Goal: Entertainment & Leisure: Consume media (video, audio)

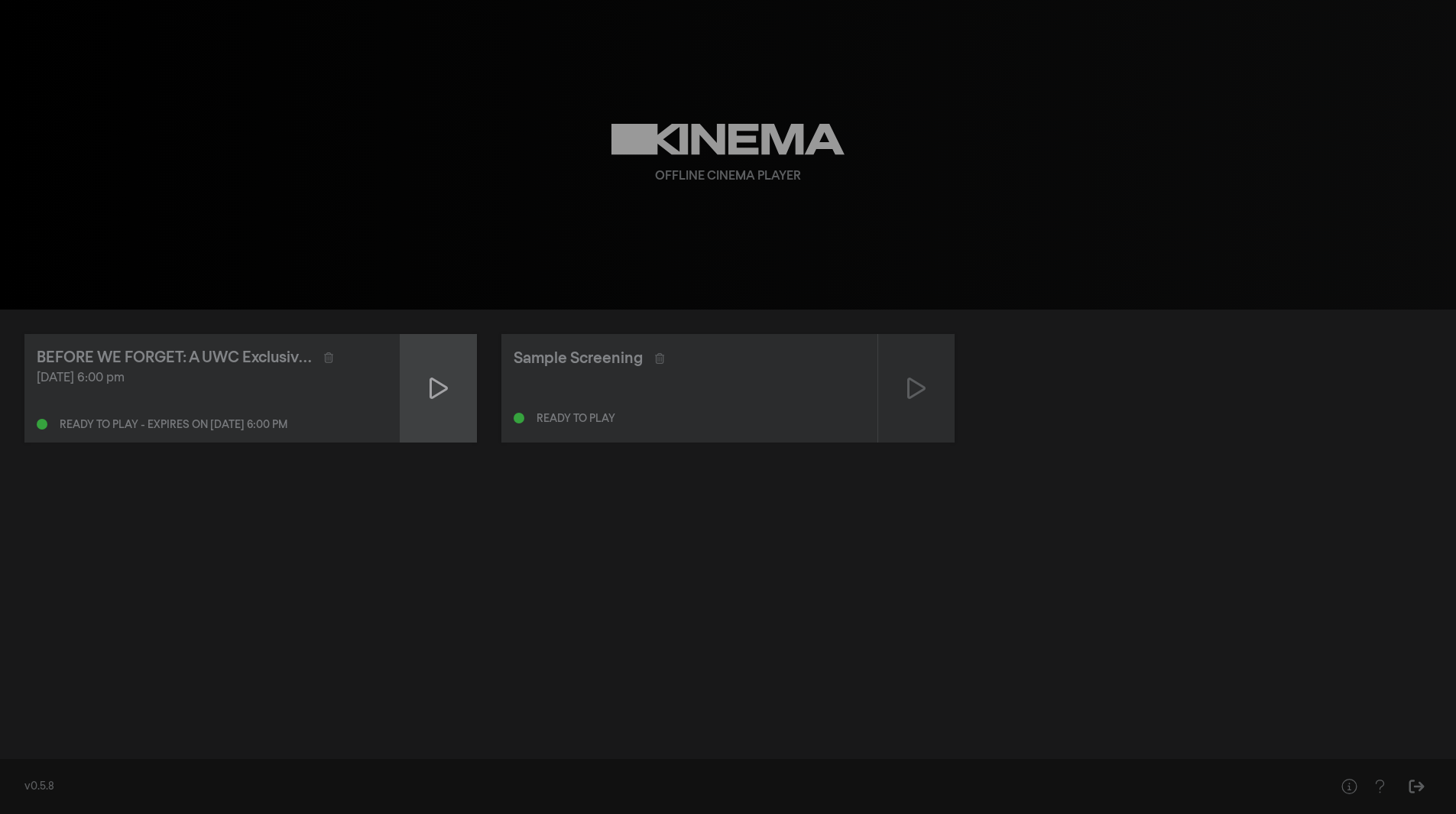
click at [434, 398] on icon at bounding box center [438, 388] width 18 height 22
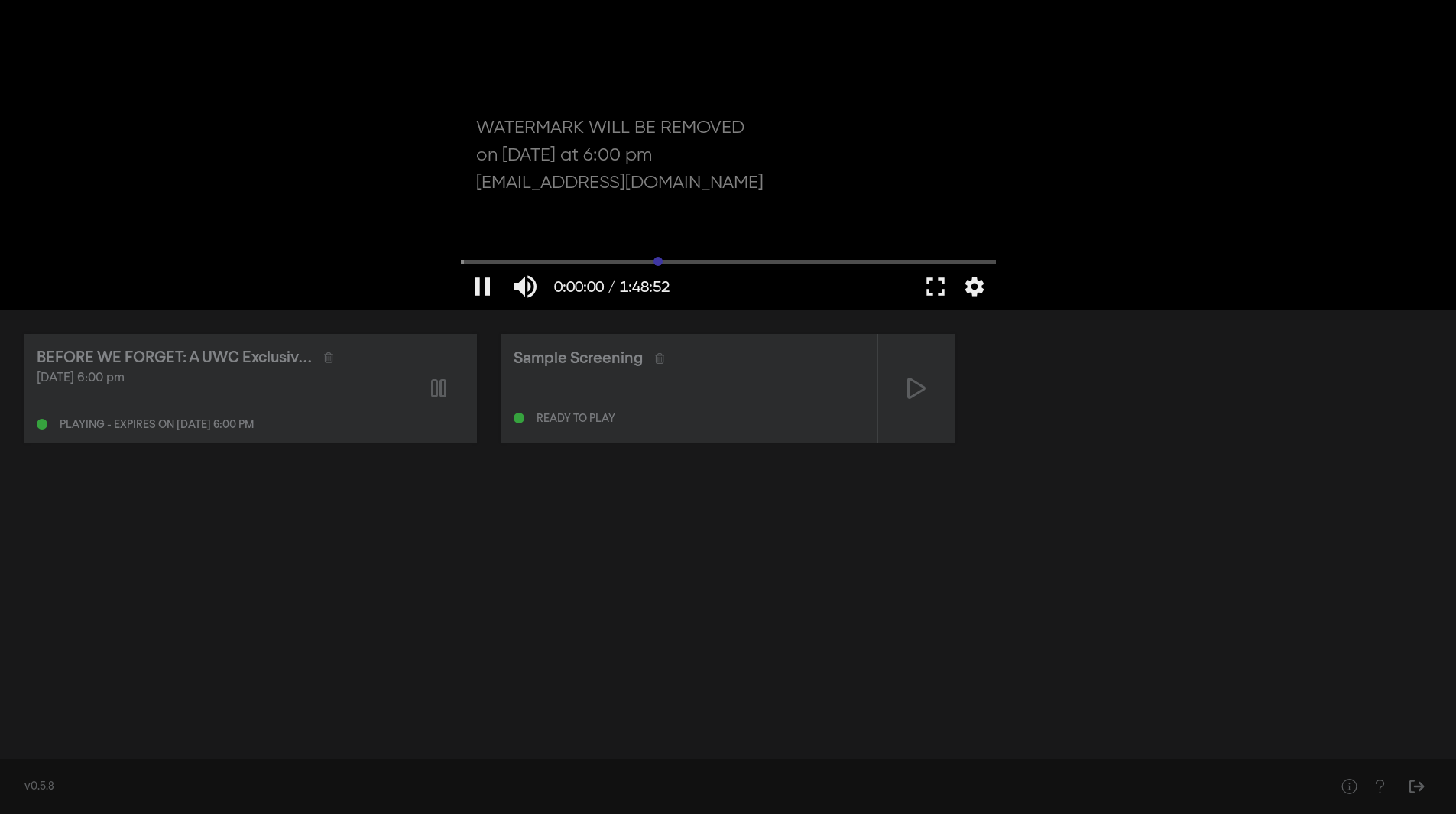
click at [658, 261] on input "Seek" at bounding box center [728, 261] width 535 height 9
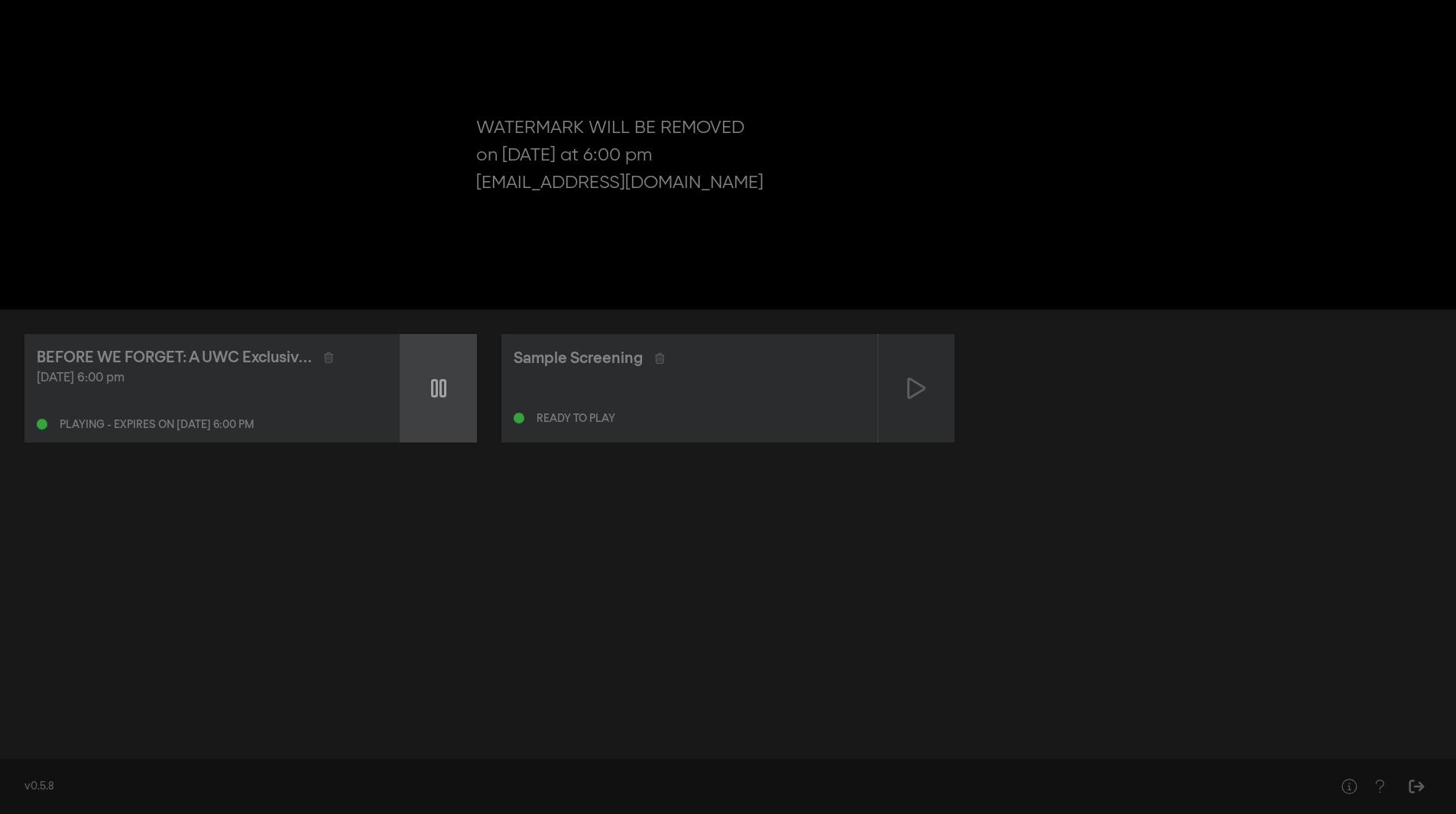
click at [443, 387] on icon at bounding box center [438, 388] width 15 height 24
click at [443, 387] on icon at bounding box center [438, 388] width 18 height 24
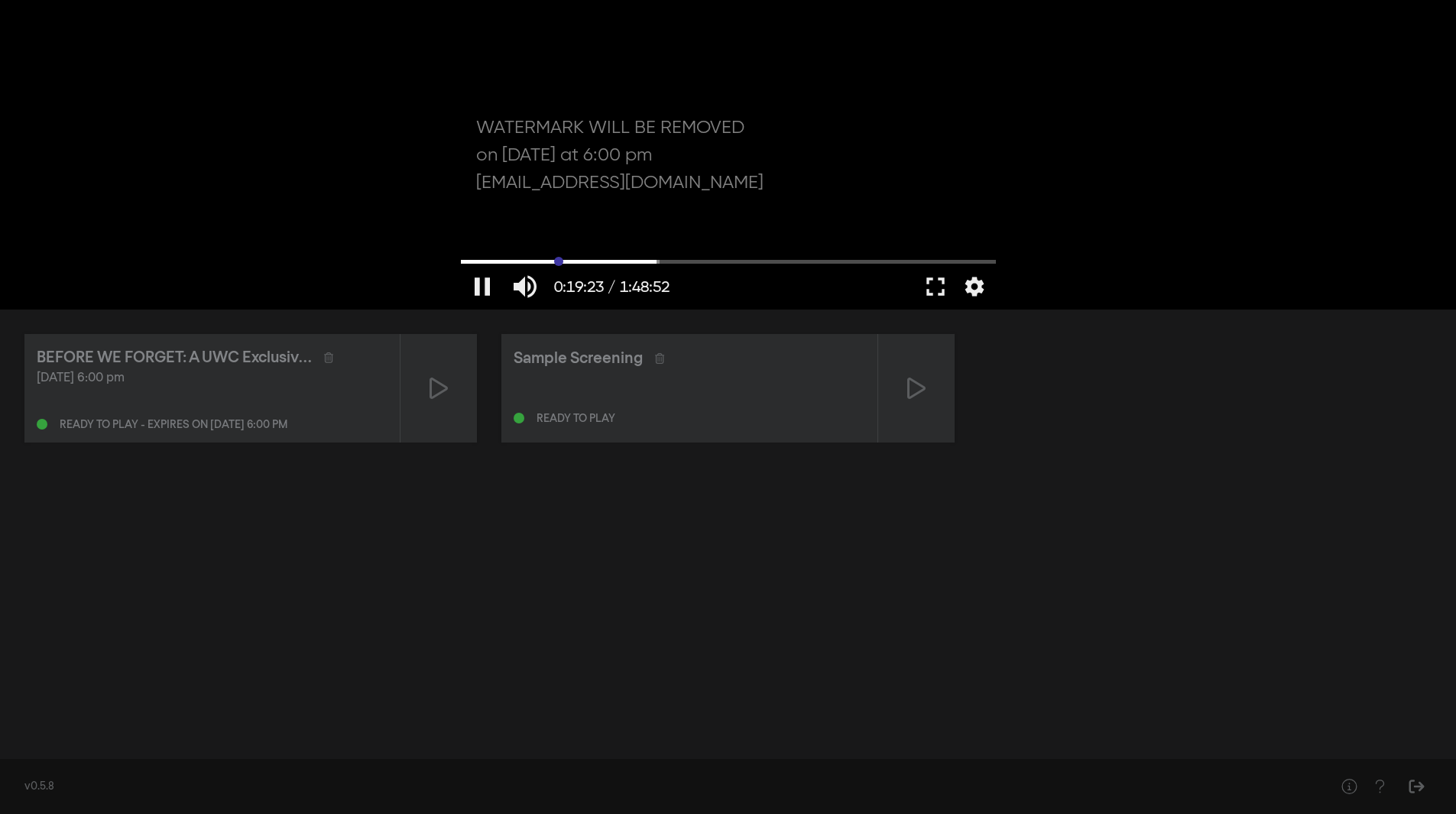
click at [559, 260] on input "Seek" at bounding box center [728, 261] width 535 height 9
click at [486, 284] on button "pause" at bounding box center [482, 286] width 43 height 46
click at [910, 398] on icon at bounding box center [916, 388] width 18 height 22
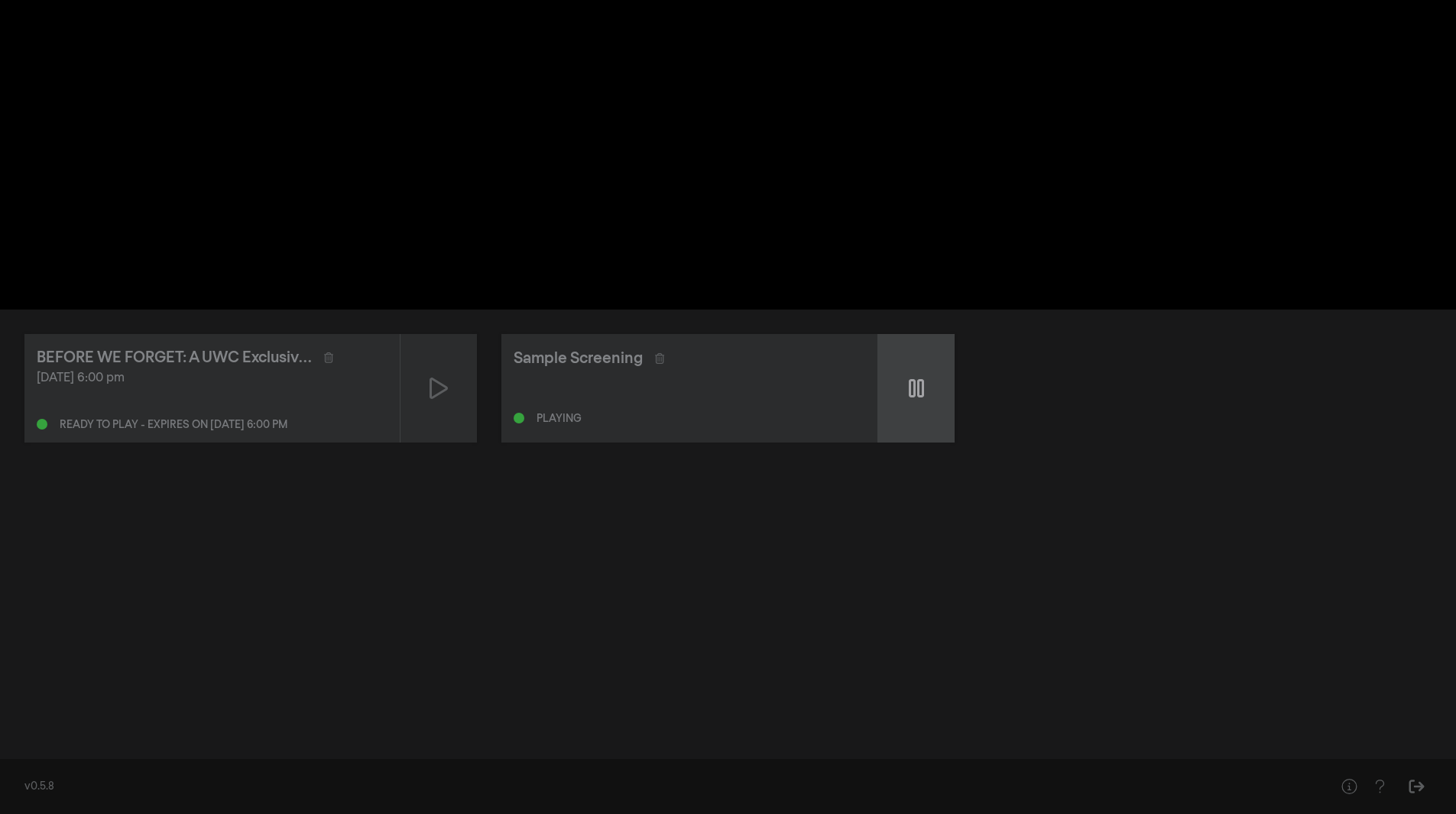
click at [924, 378] on div at bounding box center [916, 388] width 76 height 108
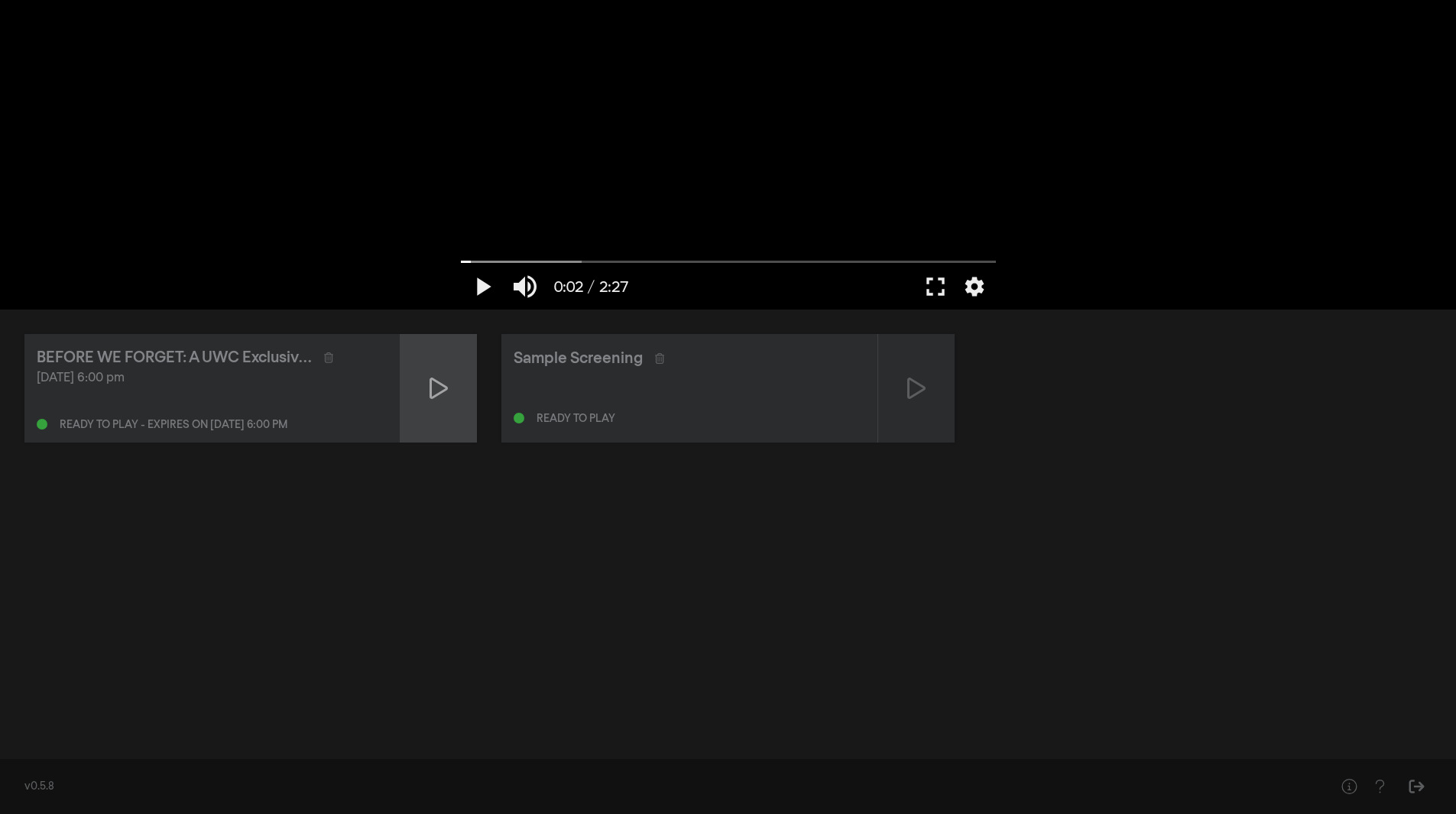
click at [438, 387] on icon at bounding box center [438, 388] width 18 height 24
click at [485, 284] on button "play_arrow" at bounding box center [482, 286] width 43 height 46
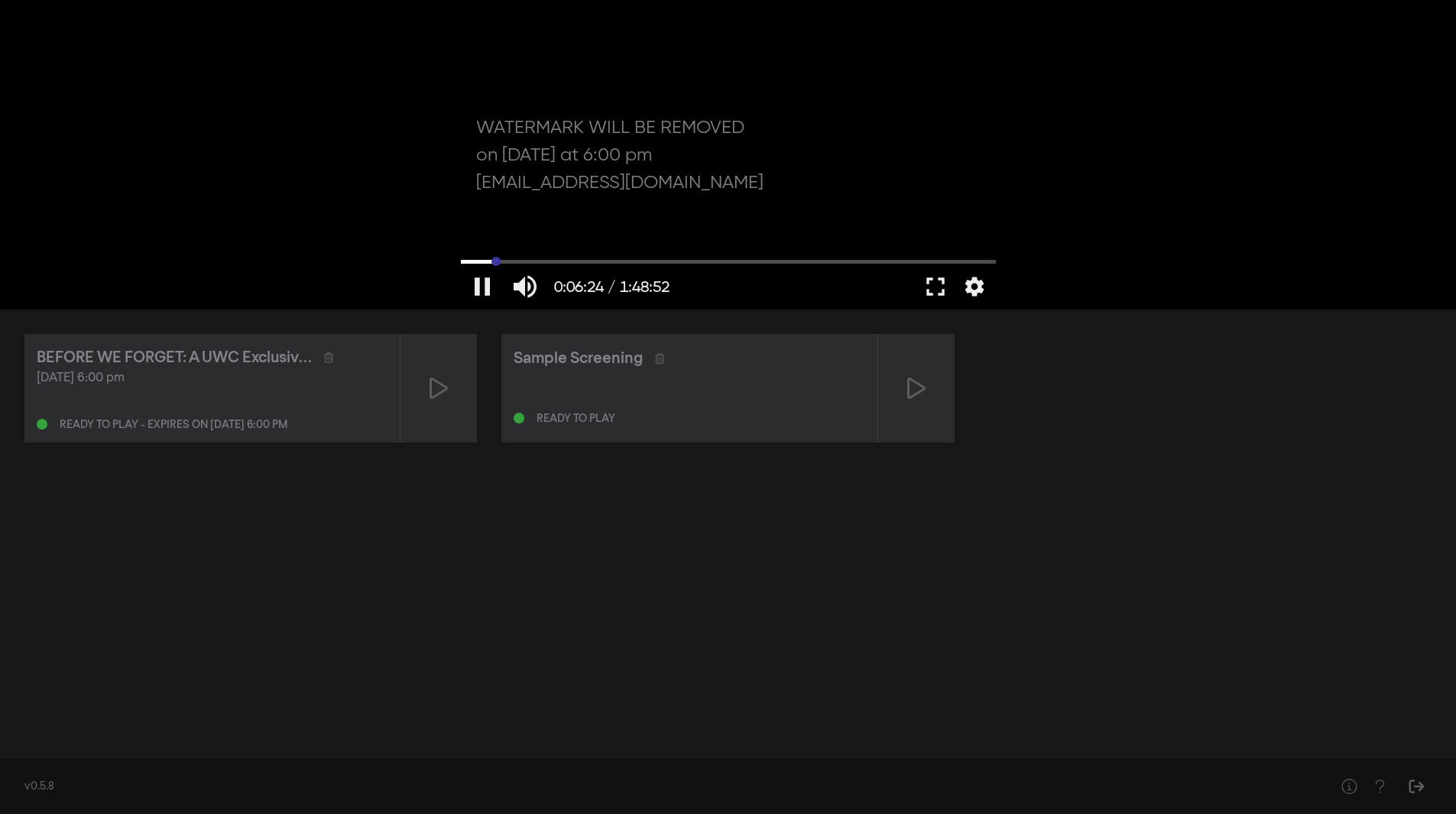
click at [496, 263] on input "Seek" at bounding box center [728, 261] width 535 height 9
click at [702, 260] on input "Seek" at bounding box center [728, 261] width 535 height 9
click at [802, 258] on input "Seek" at bounding box center [728, 261] width 535 height 9
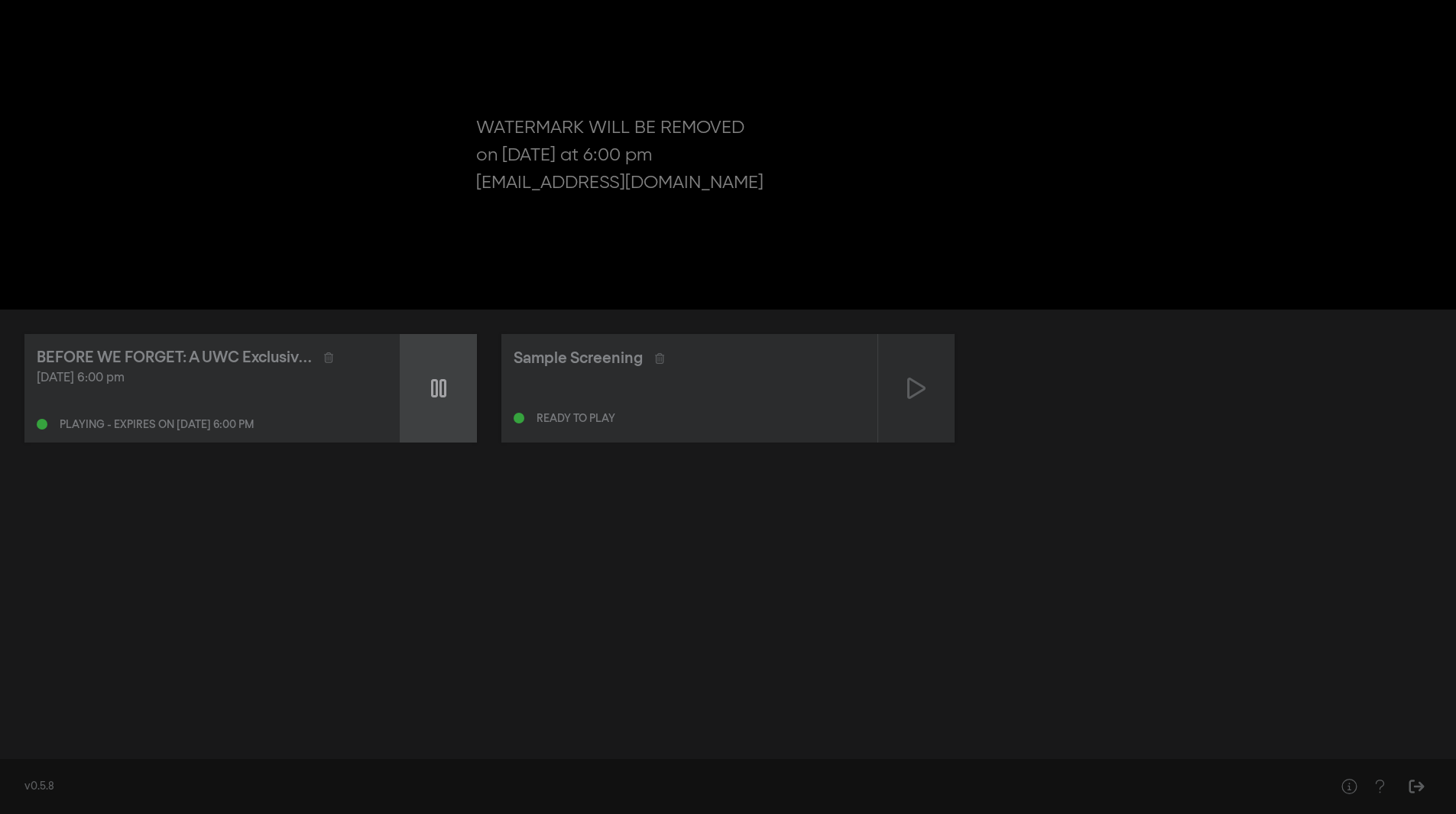
click at [439, 388] on icon at bounding box center [438, 388] width 15 height 24
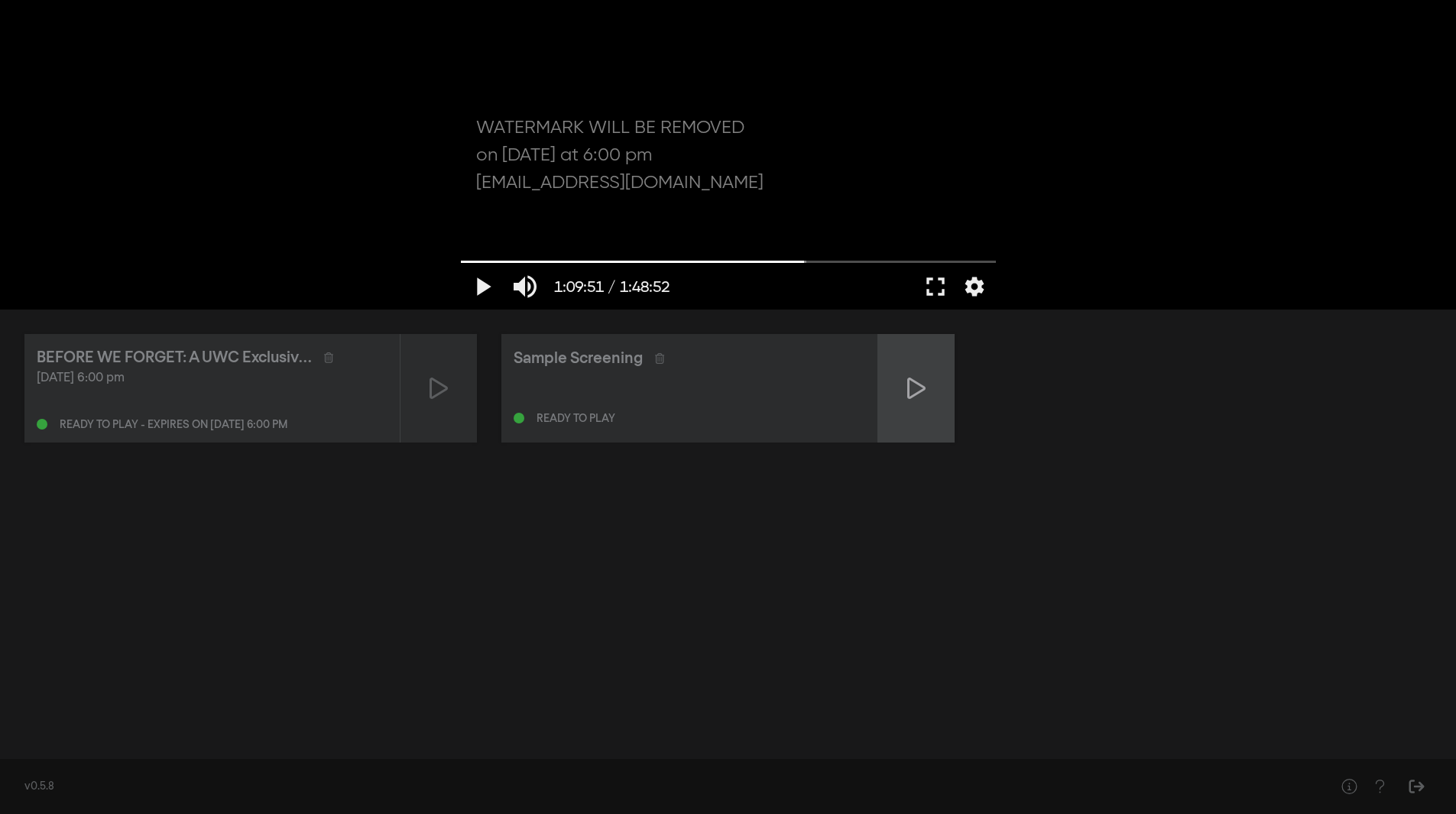
click at [918, 388] on icon at bounding box center [916, 388] width 18 height 24
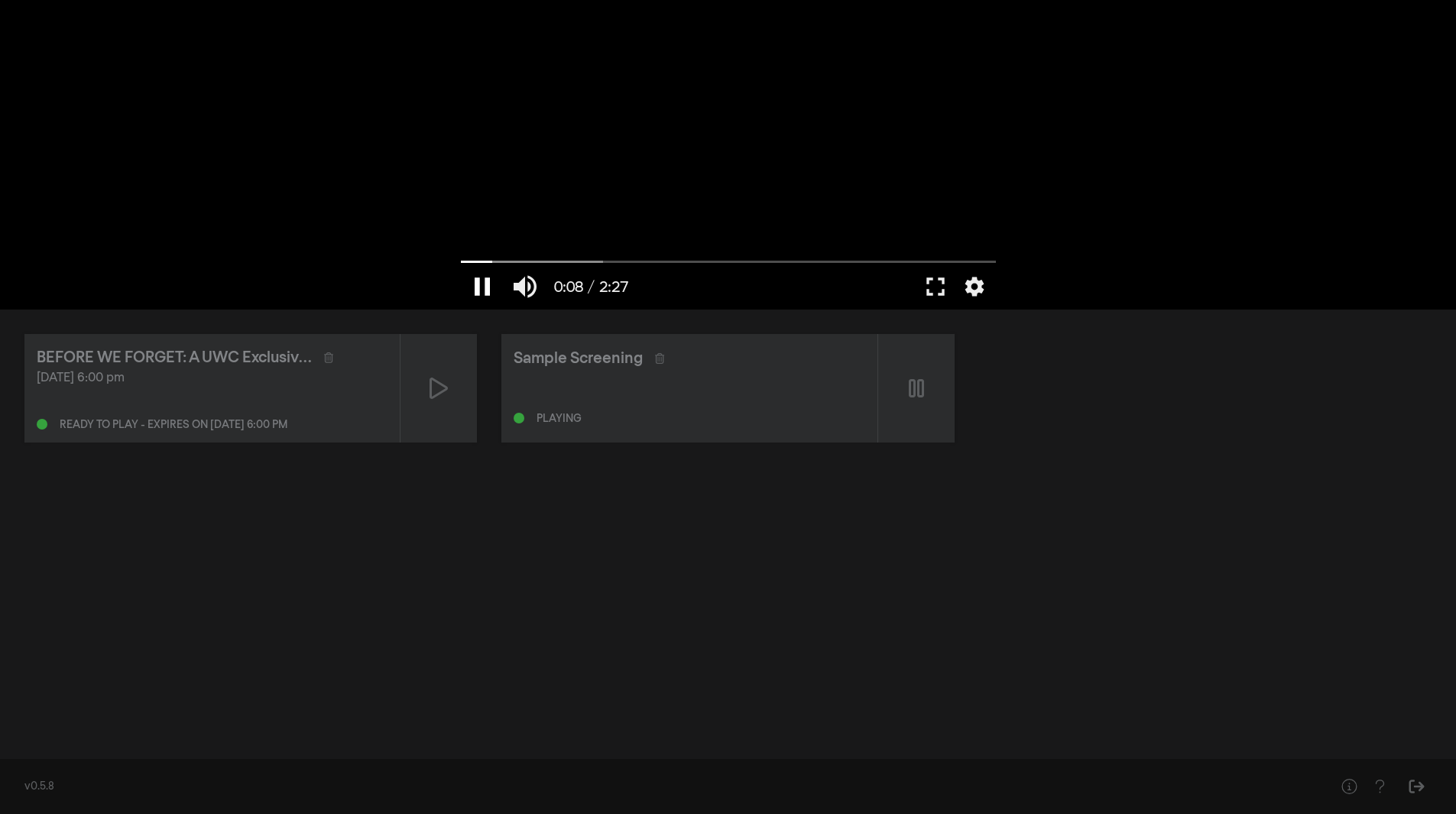
click at [490, 284] on button "pause" at bounding box center [482, 286] width 43 height 46
click at [434, 390] on icon at bounding box center [438, 388] width 18 height 24
click at [482, 284] on button "play_arrow" at bounding box center [482, 286] width 43 height 46
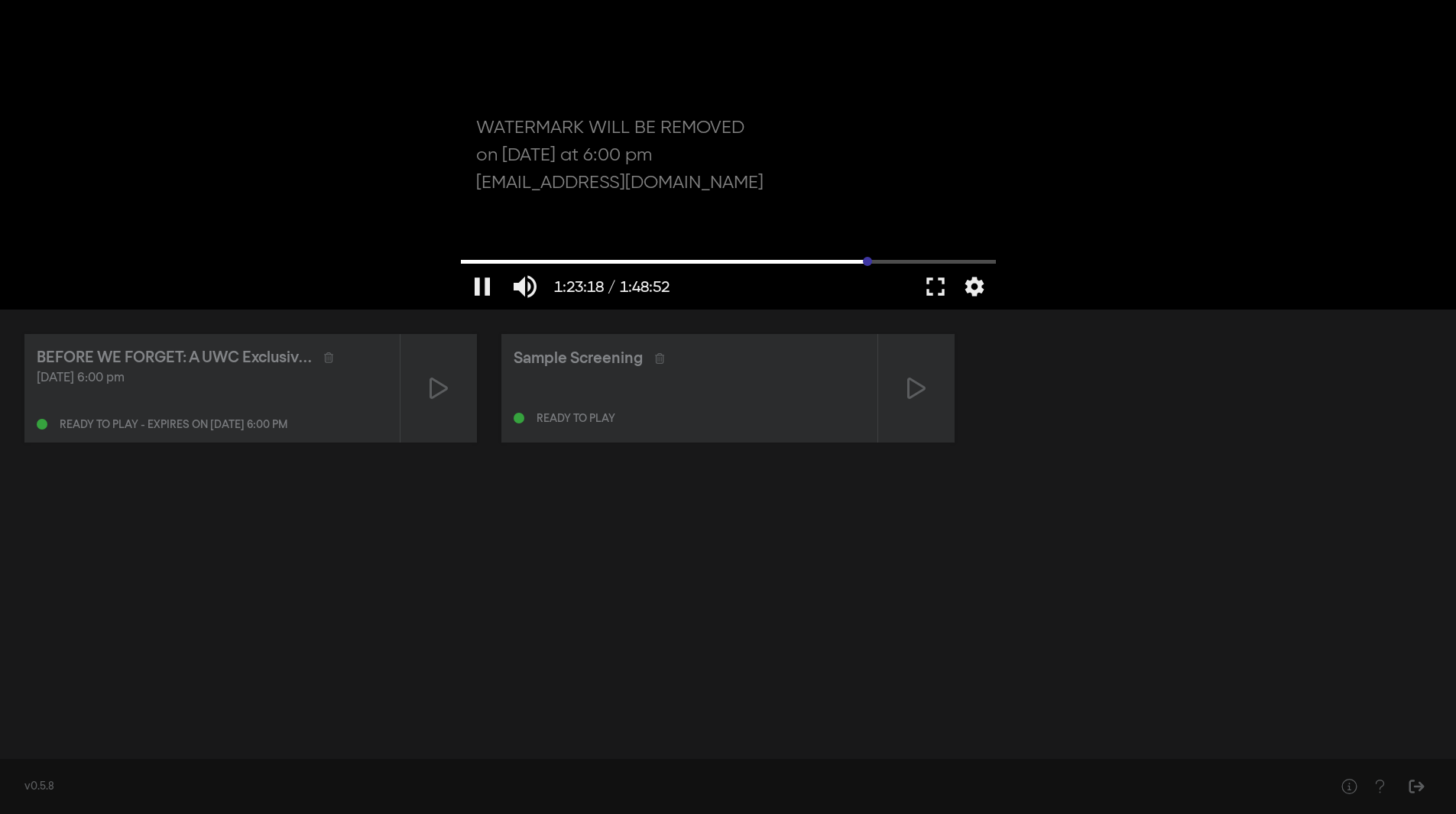
click at [867, 259] on input "Seek" at bounding box center [728, 261] width 535 height 9
type input "4998.808085"
click at [938, 293] on button "fullscreen" at bounding box center [935, 286] width 43 height 46
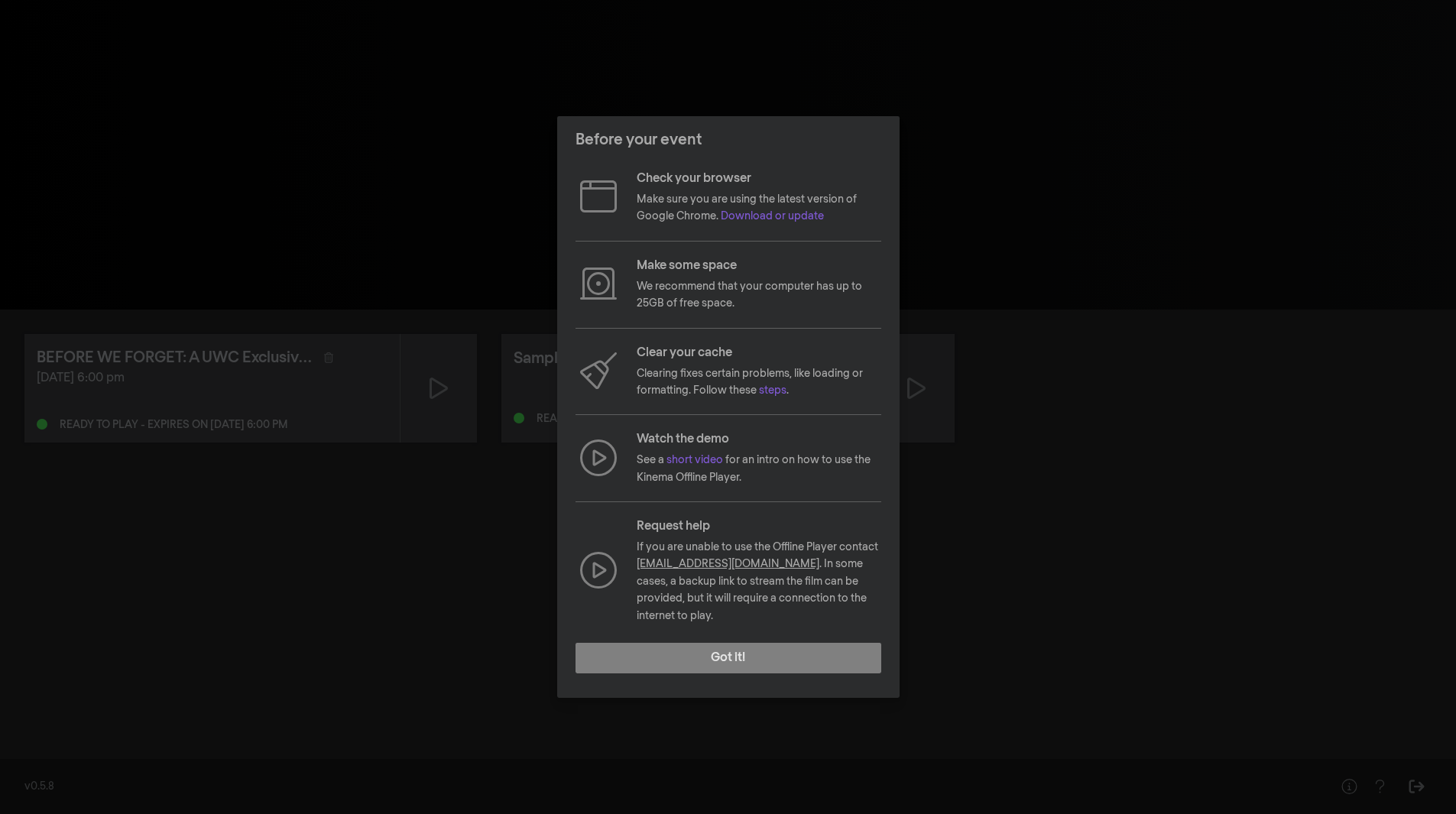
click at [1173, 224] on div "Before your event Check your browser Make sure you are using the latest version…" at bounding box center [728, 407] width 1456 height 814
click at [736, 649] on button "Got it!" at bounding box center [728, 658] width 306 height 31
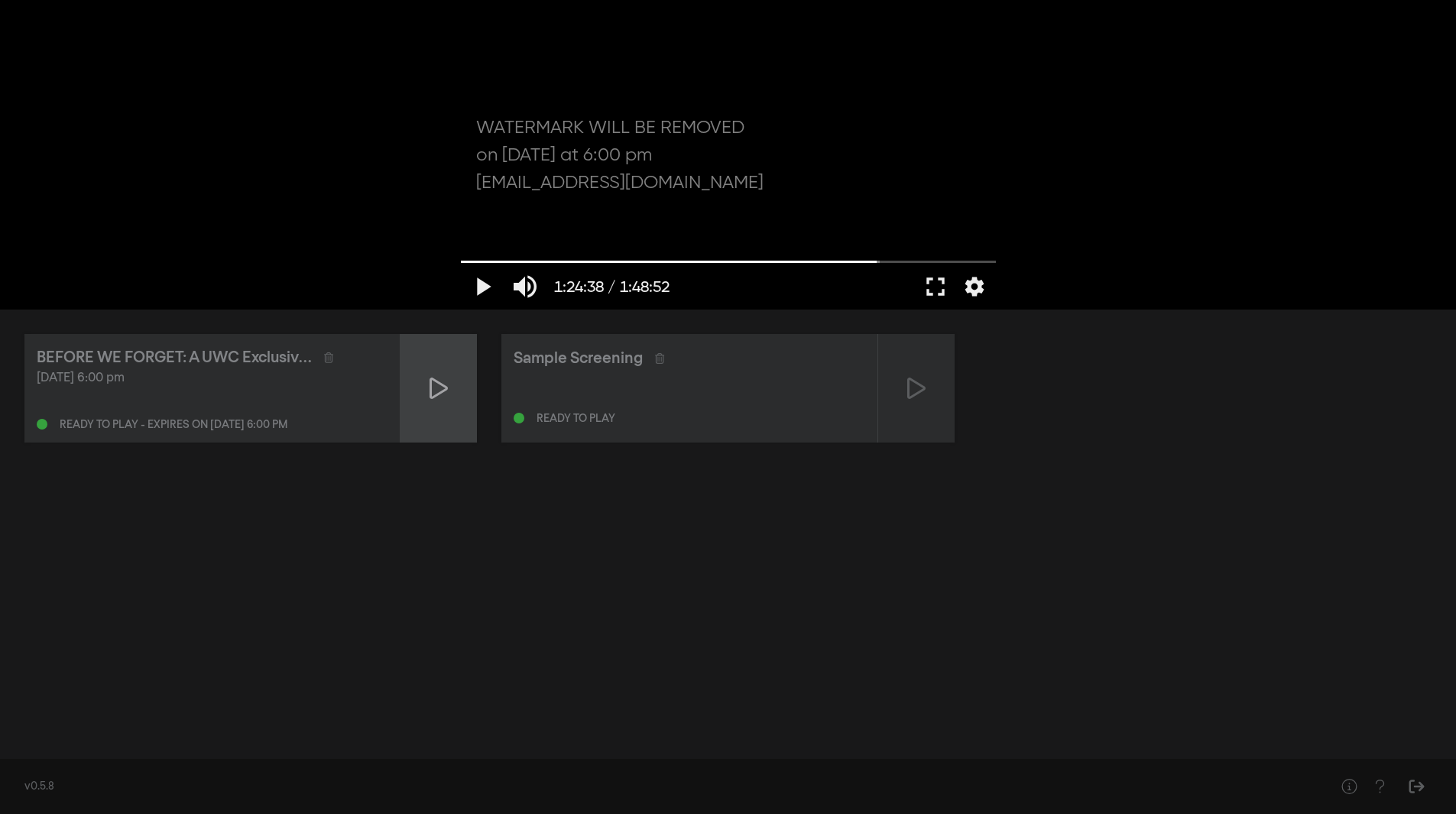
click at [445, 385] on icon at bounding box center [438, 388] width 18 height 24
click at [507, 260] on input "Seek" at bounding box center [728, 261] width 535 height 9
click at [476, 292] on button "pause" at bounding box center [482, 286] width 43 height 46
type input "547.19602"
